Goal: Transaction & Acquisition: Subscribe to service/newsletter

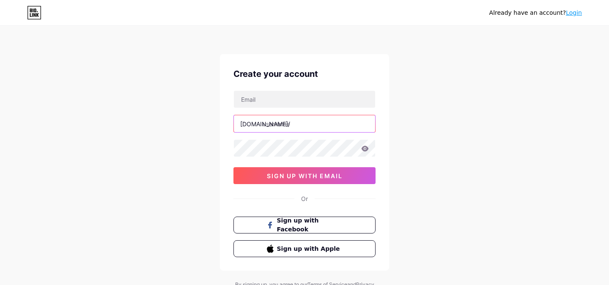
click at [272, 122] on input "text" at bounding box center [304, 123] width 141 height 17
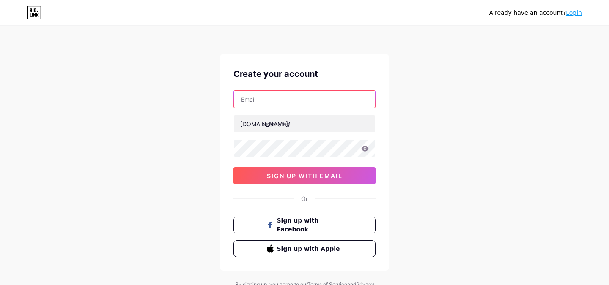
click at [259, 96] on input "text" at bounding box center [304, 99] width 141 height 17
click at [265, 92] on input "text" at bounding box center [304, 99] width 141 height 17
click at [250, 96] on input "text" at bounding box center [304, 99] width 141 height 17
paste input "https://www.google.com/search?q=sacchikhabar+beauty+parlor+kit"
type input "https://www.google.com/search?q=sacchikhabar+beauty+parlor+kit"
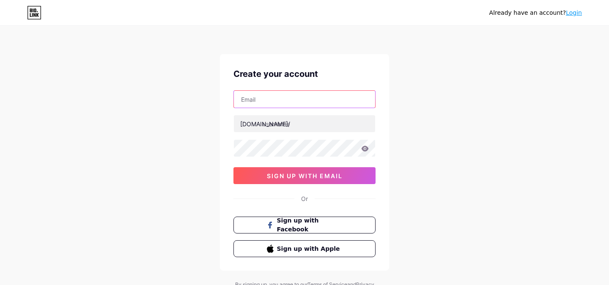
scroll to position [38, 0]
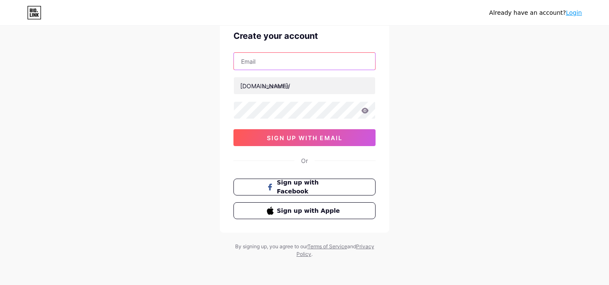
click at [276, 67] on input "text" at bounding box center [304, 61] width 141 height 17
paste input "info.theviralkhabar@gmail.com"
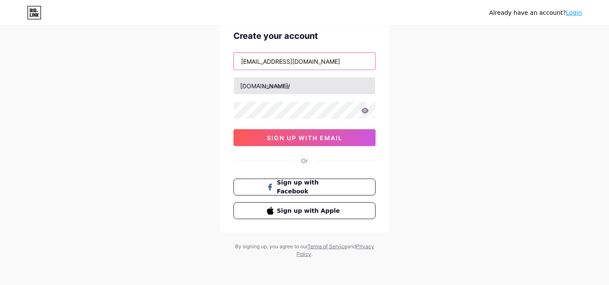
type input "info.theviralkhabar@gmail.com"
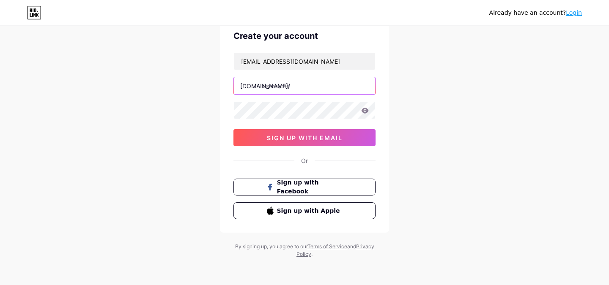
click at [279, 89] on input "text" at bounding box center [304, 85] width 141 height 17
type input "theviralkhabar"
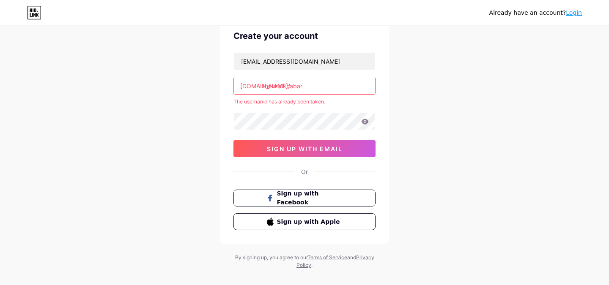
click at [312, 110] on div "info.theviralkhabar@gmail.com bio.link/ theviralkhabar The username has already…" at bounding box center [304, 104] width 142 height 105
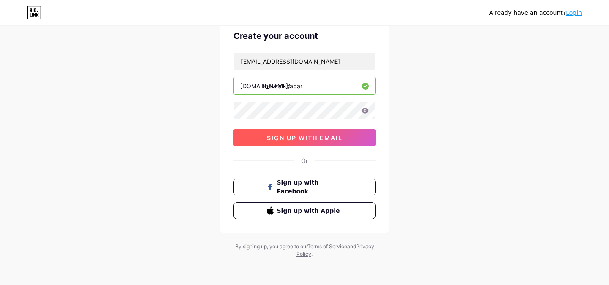
click at [312, 143] on button "sign up with email" at bounding box center [304, 137] width 142 height 17
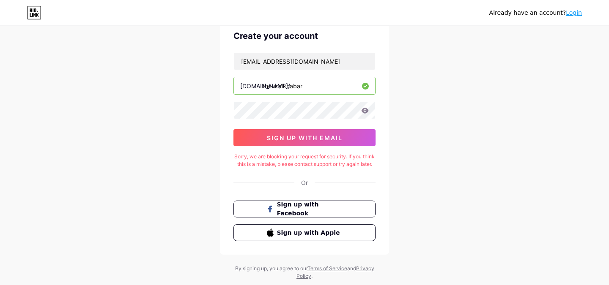
click at [591, 146] on div "Already have an account? Login Create your account info.theviralkhabar@gmail.co…" at bounding box center [304, 134] width 609 height 345
click at [305, 140] on span "sign up with email" at bounding box center [305, 137] width 76 height 7
click at [303, 60] on input "info.theviralkhabar@gmail.com" at bounding box center [304, 61] width 141 height 17
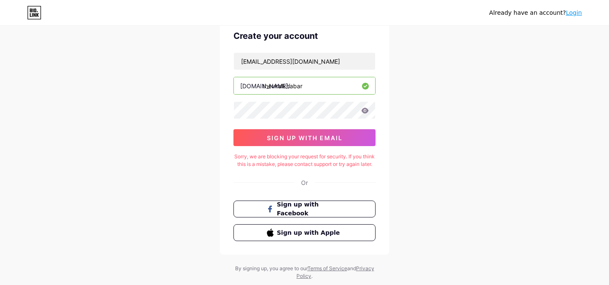
click at [277, 77] on div "theviralkhabar" at bounding box center [304, 86] width 142 height 18
click at [363, 111] on icon at bounding box center [364, 110] width 7 height 5
click at [363, 110] on icon at bounding box center [364, 110] width 7 height 5
click at [277, 138] on span "sign up with email" at bounding box center [305, 137] width 76 height 7
click at [268, 56] on input "info.theviralkhabar@gmail.com" at bounding box center [304, 61] width 141 height 17
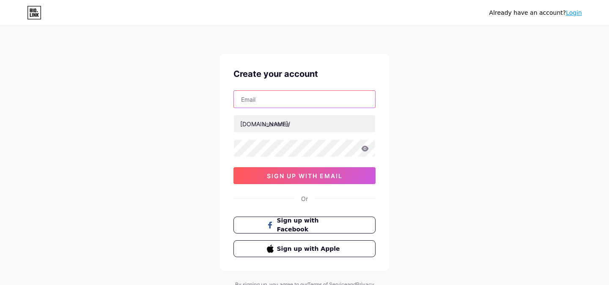
drag, startPoint x: 0, startPoint y: 0, endPoint x: 252, endPoint y: 107, distance: 273.2
click at [252, 107] on input "text" at bounding box center [304, 99] width 141 height 17
paste input "[EMAIL_ADDRESS][DOMAIN_NAME]"
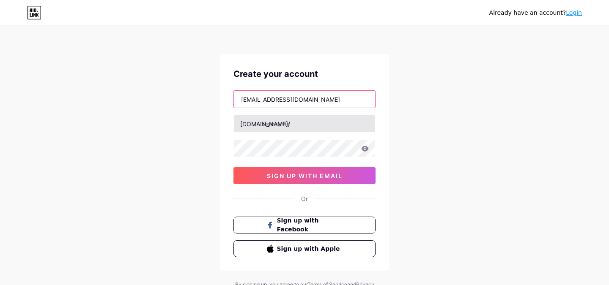
type input "[EMAIL_ADDRESS][DOMAIN_NAME]"
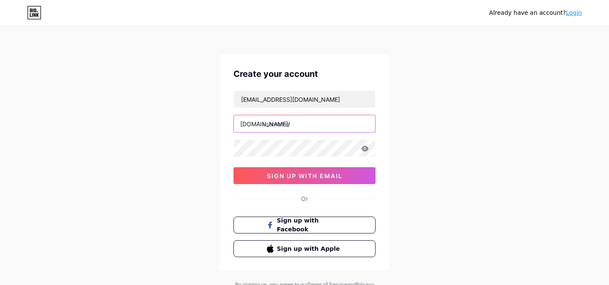
click at [279, 129] on input "text" at bounding box center [304, 123] width 141 height 17
click at [365, 149] on icon at bounding box center [364, 148] width 7 height 5
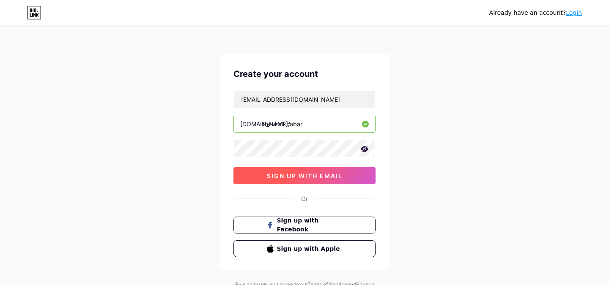
click at [271, 177] on span "sign up with email" at bounding box center [305, 175] width 76 height 7
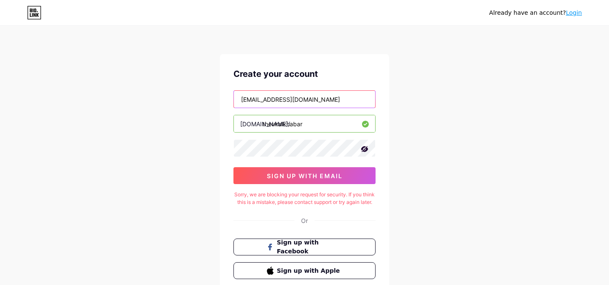
click at [259, 103] on input "info.theviralkhabar@gmail.com" at bounding box center [304, 99] width 141 height 17
click at [268, 97] on input "info.theviralkhabar@gmail.com" at bounding box center [304, 99] width 141 height 17
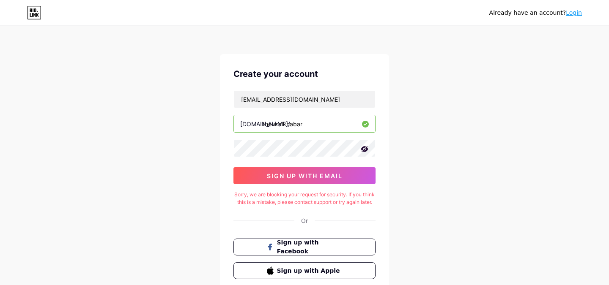
click at [307, 122] on input "theviralkhabar" at bounding box center [304, 123] width 141 height 17
type input "theviralkhabarsasds"
click at [271, 99] on input "info.theviralkhabar@gmail.com" at bounding box center [304, 99] width 141 height 17
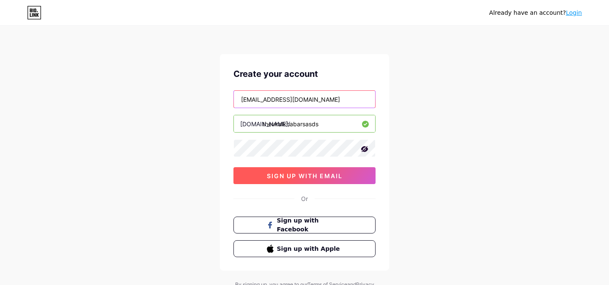
type input "wlkhabar@gmail.com"
click at [298, 174] on span "sign up with email" at bounding box center [305, 175] width 76 height 7
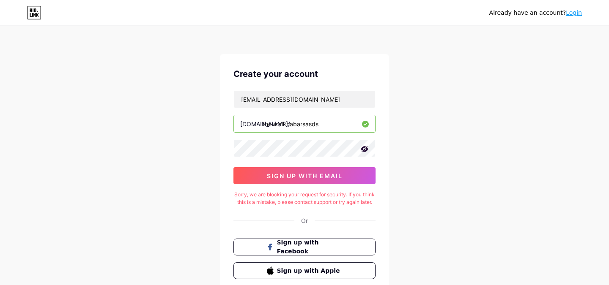
scroll to position [68, 0]
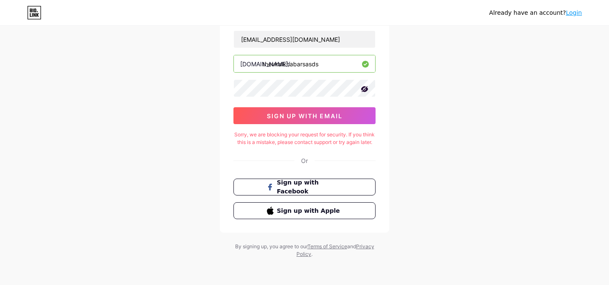
click at [573, 14] on link "Login" at bounding box center [574, 12] width 16 height 7
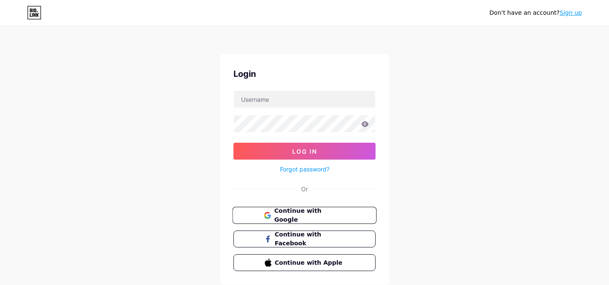
click at [309, 211] on span "Continue with Google" at bounding box center [309, 216] width 71 height 18
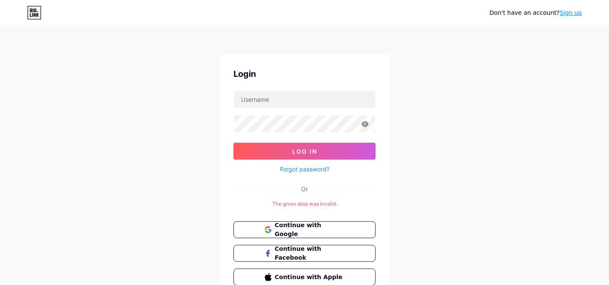
click at [304, 239] on div "Continue with Google Continue with Facebook Continue with Apple" at bounding box center [304, 254] width 142 height 64
click at [563, 12] on link "Sign up" at bounding box center [570, 12] width 22 height 7
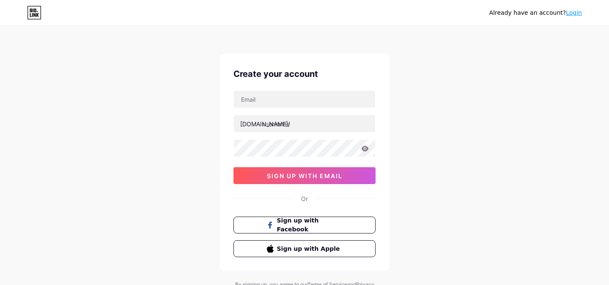
scroll to position [38, 0]
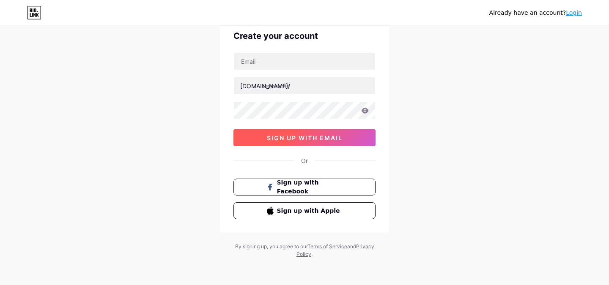
click at [306, 137] on span "sign up with email" at bounding box center [305, 137] width 76 height 7
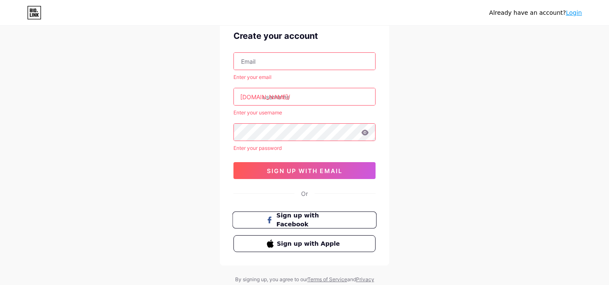
click at [286, 225] on button "Sign up with Facebook" at bounding box center [304, 220] width 144 height 17
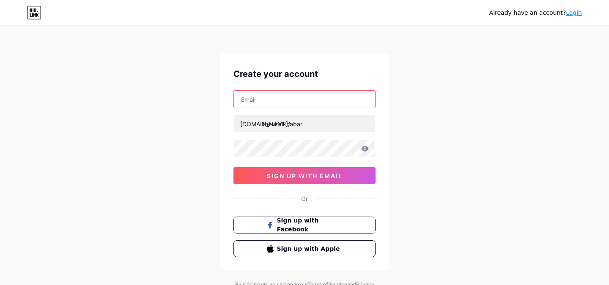
click at [243, 99] on input "text" at bounding box center [304, 99] width 141 height 17
type input "g"
type input "[EMAIL_ADDRESS][DOMAIN_NAME]"
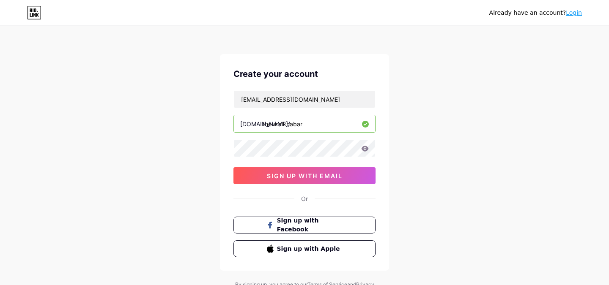
click at [362, 151] on icon at bounding box center [364, 148] width 7 height 5
click at [351, 176] on button "sign up with email" at bounding box center [304, 175] width 142 height 17
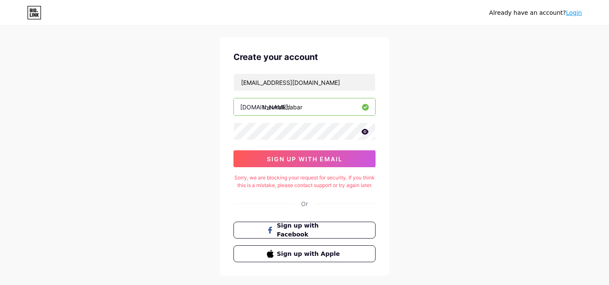
scroll to position [17, 0]
click at [136, 123] on div "Already have an account? Login Create your account harshpatel5404@gmail.com bio…" at bounding box center [304, 155] width 609 height 345
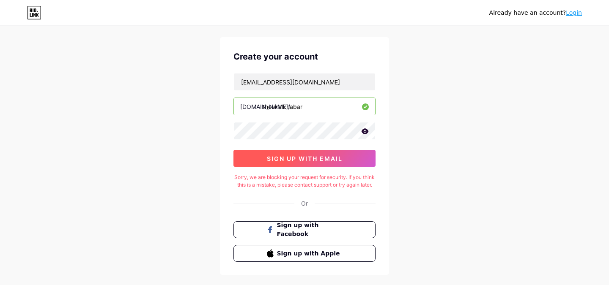
click at [310, 164] on button "sign up with email" at bounding box center [304, 158] width 142 height 17
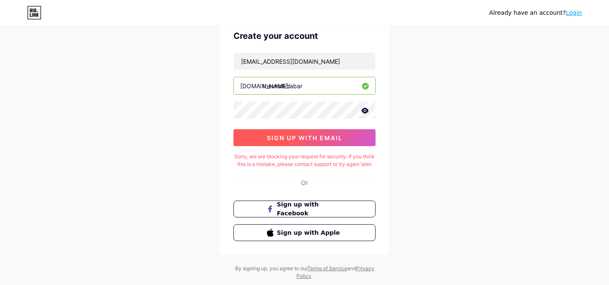
scroll to position [0, 0]
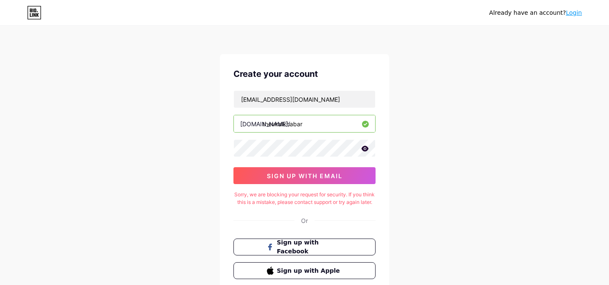
click at [580, 9] on link "Login" at bounding box center [574, 12] width 16 height 7
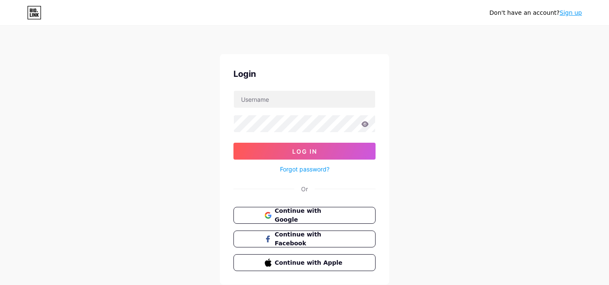
scroll to position [26, 0]
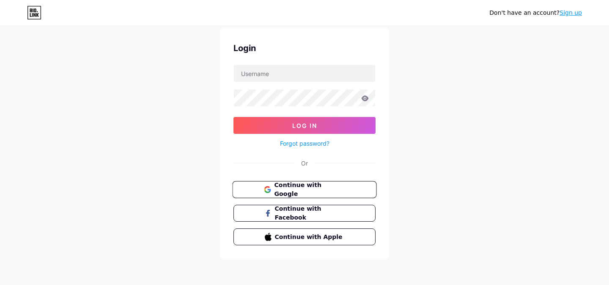
click at [320, 183] on button "Continue with Google" at bounding box center [304, 189] width 144 height 17
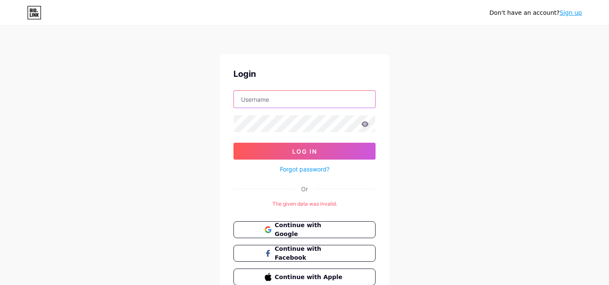
click at [258, 95] on input "text" at bounding box center [304, 99] width 141 height 17
click at [420, 113] on div "Don't have an account? Sign up Login Log In Forgot password? Or The given data …" at bounding box center [304, 163] width 609 height 326
